Goal: Find specific page/section

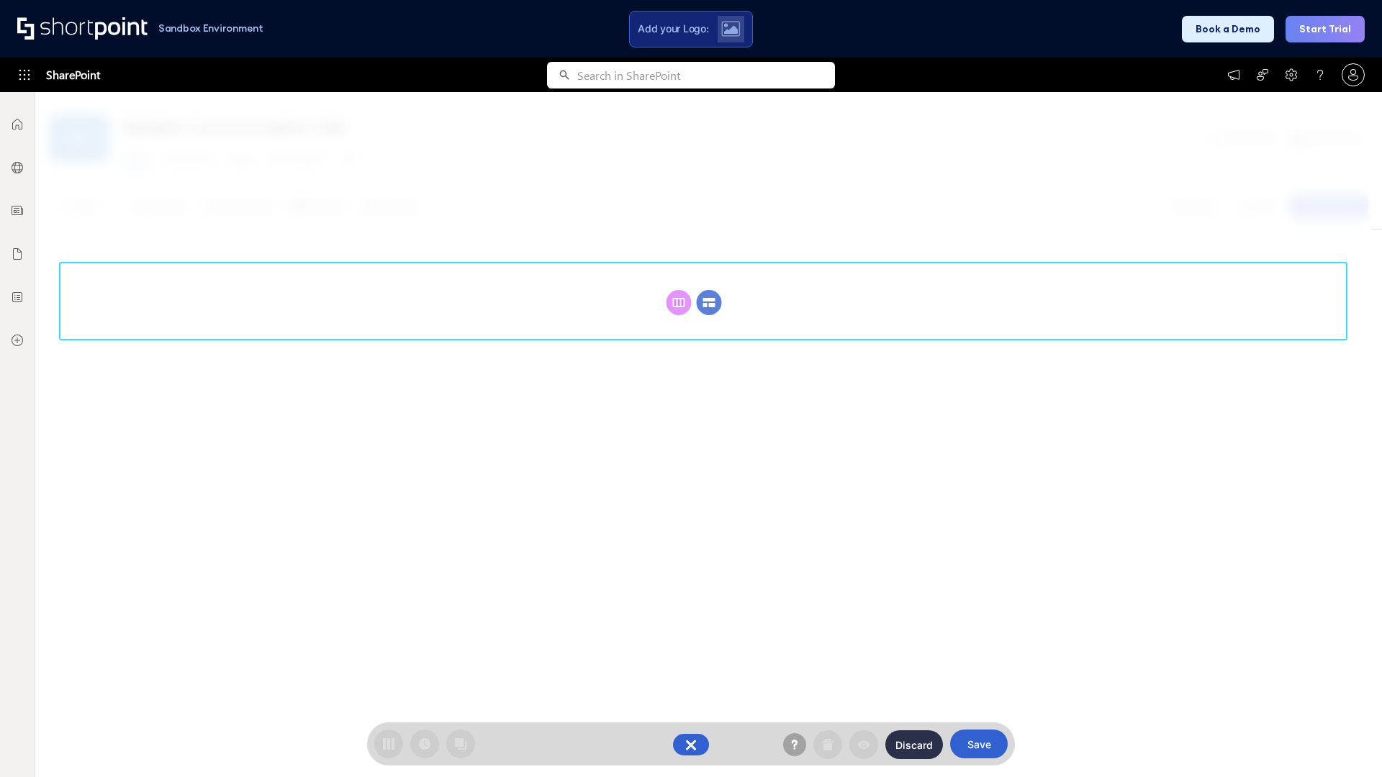
click at [709, 302] on circle at bounding box center [709, 302] width 25 height 25
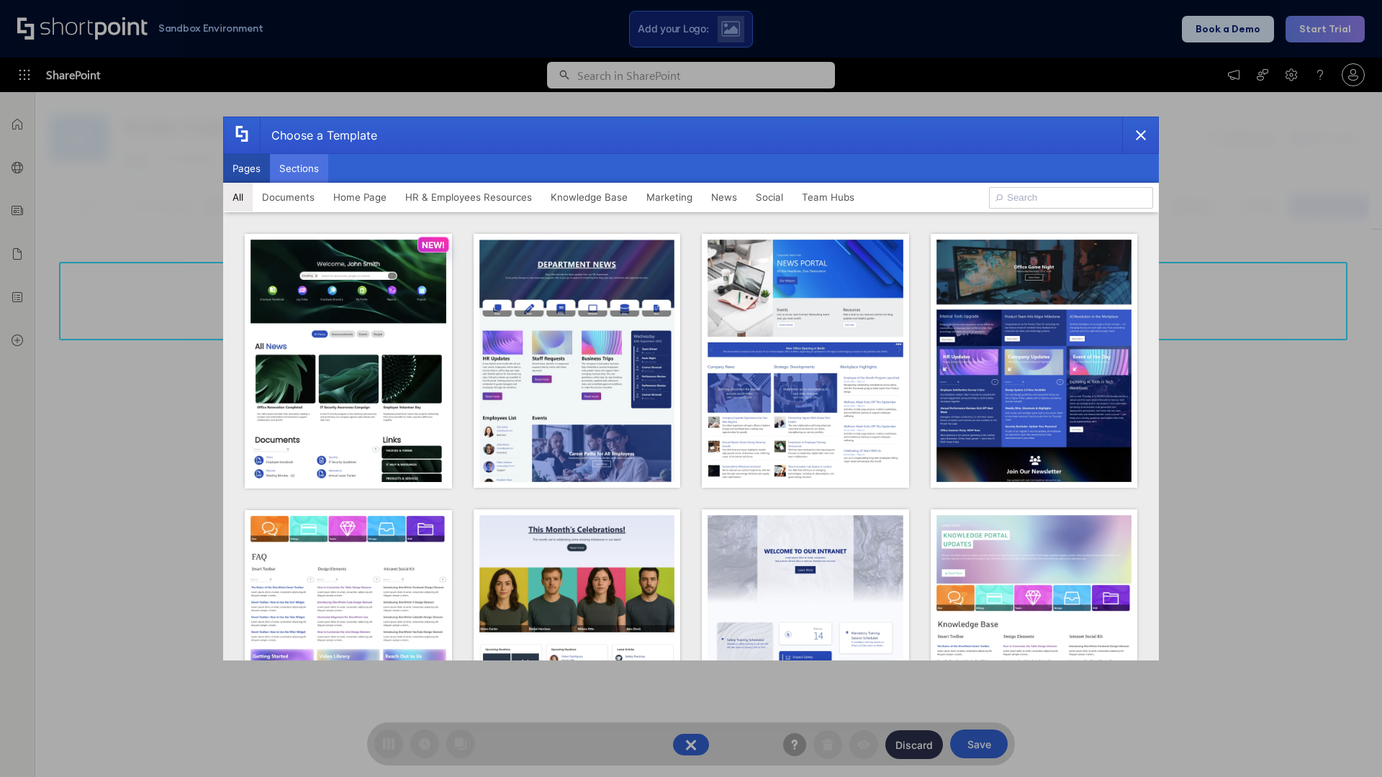
click at [299, 168] on button "Sections" at bounding box center [299, 168] width 58 height 29
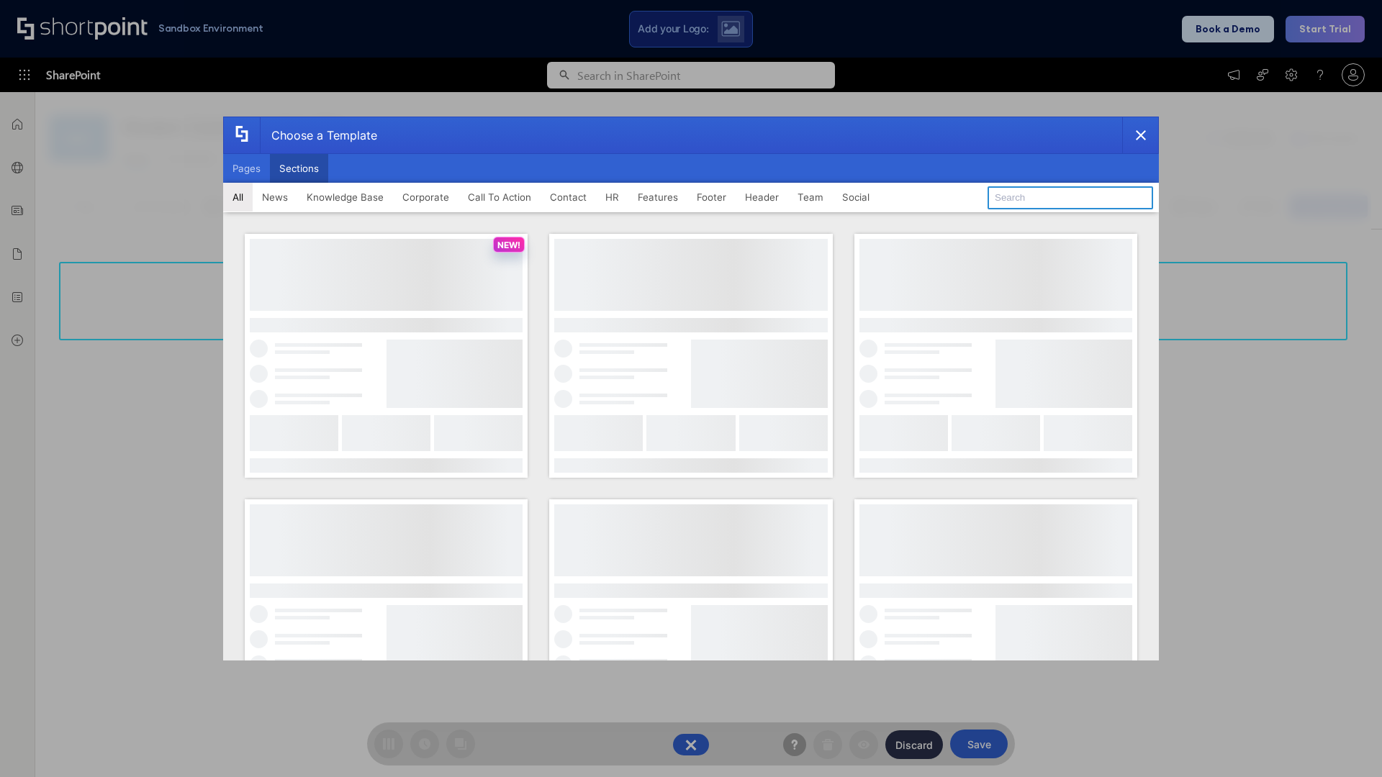
type input "Features Kit 2"
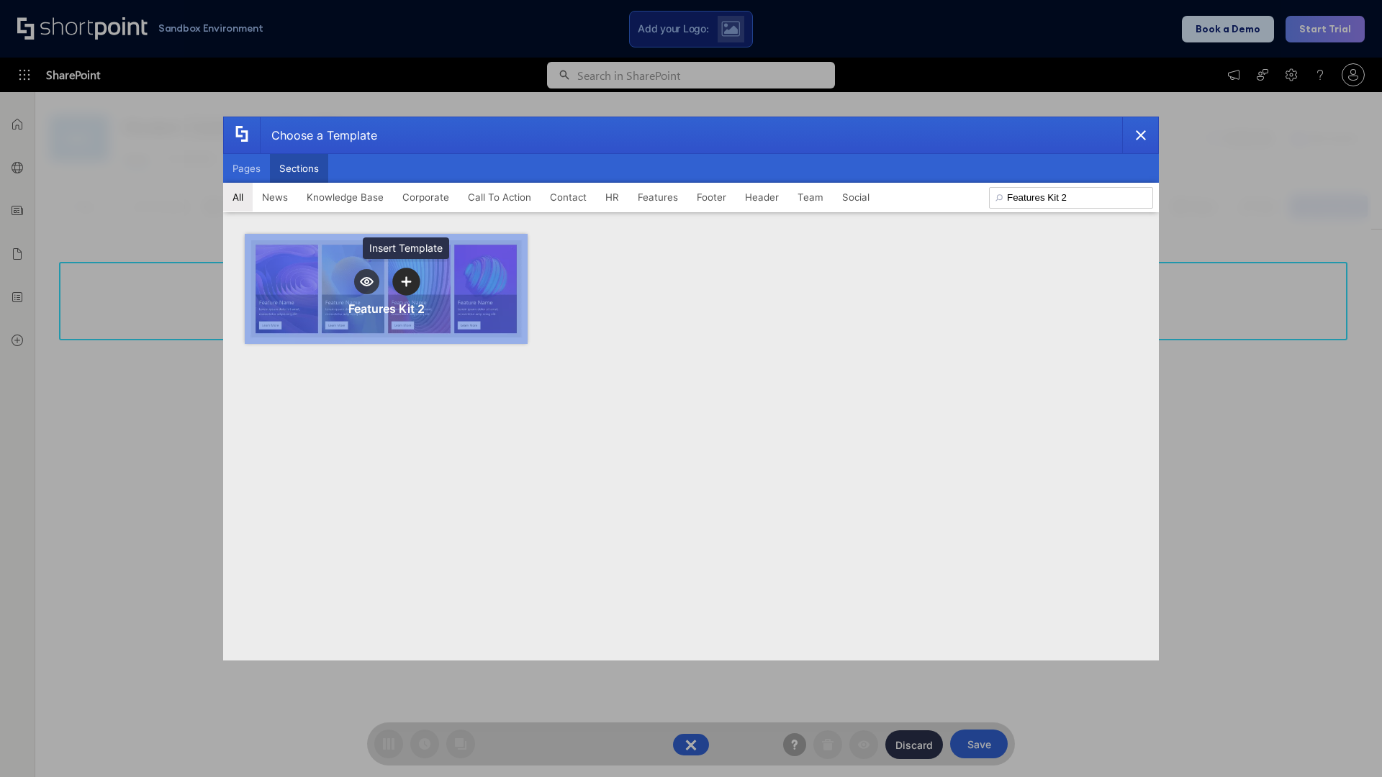
click at [406, 281] on icon "template selector" at bounding box center [406, 281] width 10 height 10
